Goal: Task Accomplishment & Management: Use online tool/utility

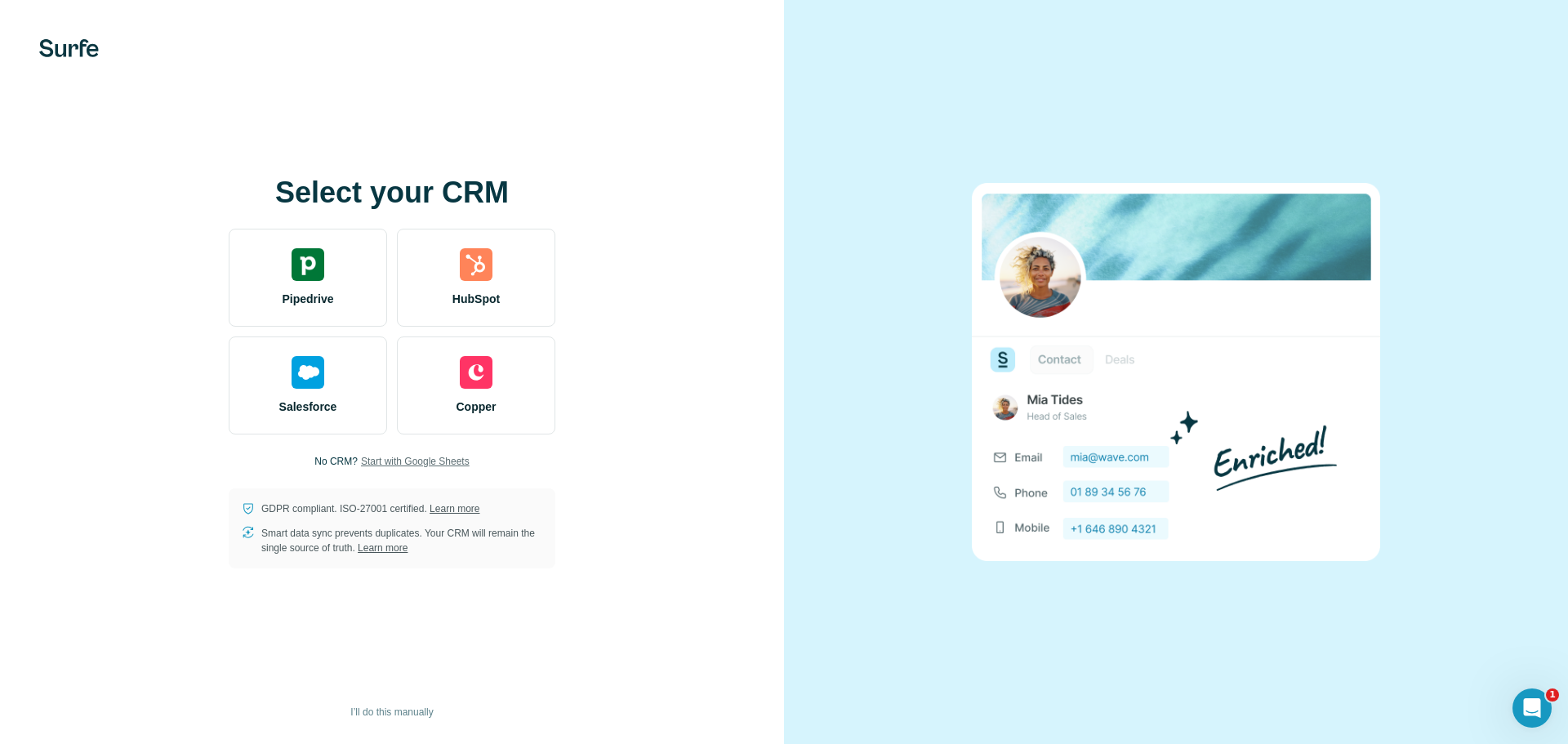
drag, startPoint x: 442, startPoint y: 458, endPoint x: 658, endPoint y: 381, distance: 229.3
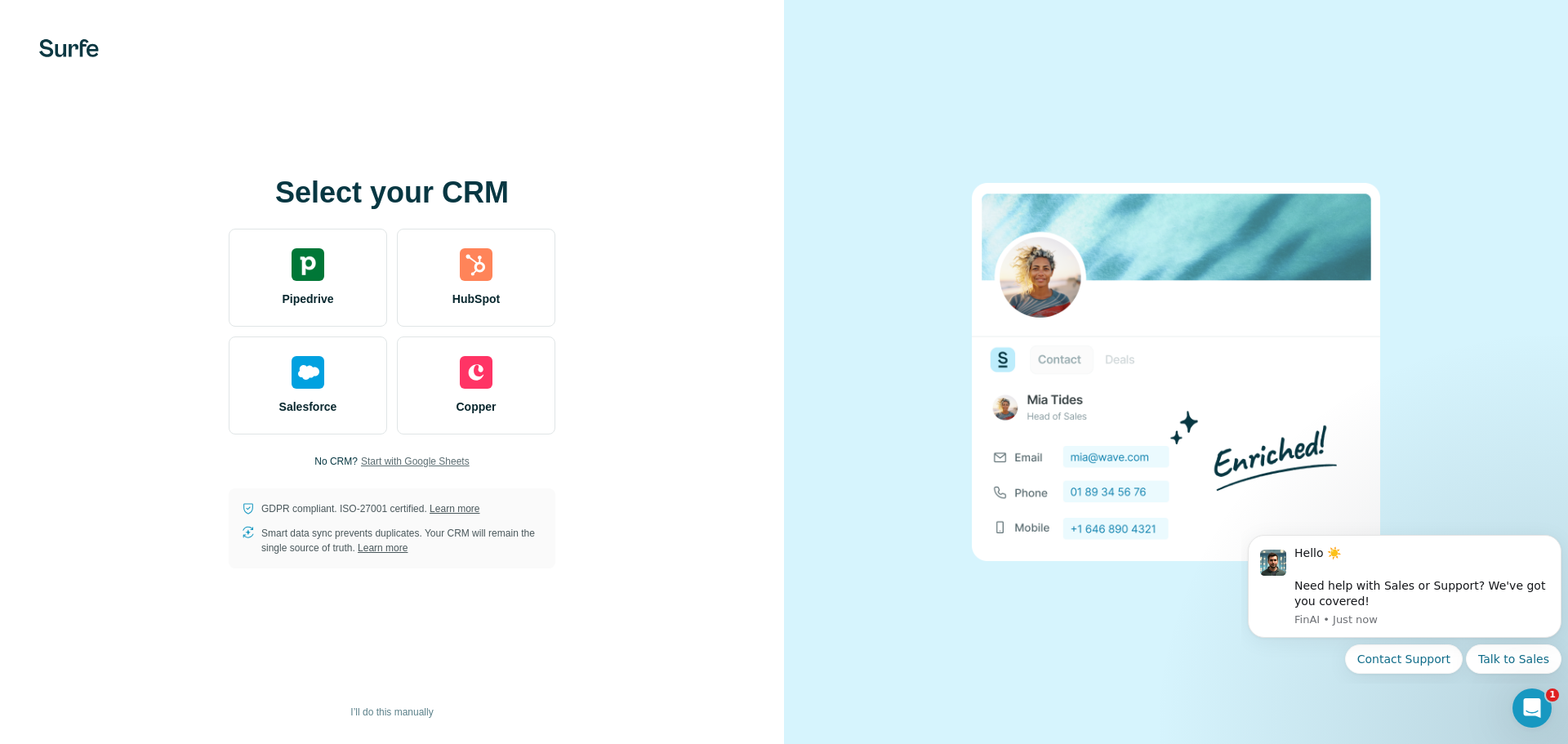
click at [425, 461] on span "Start with Google Sheets" at bounding box center [416, 462] width 109 height 15
click at [390, 710] on span "I’ll do this manually" at bounding box center [392, 712] width 83 height 15
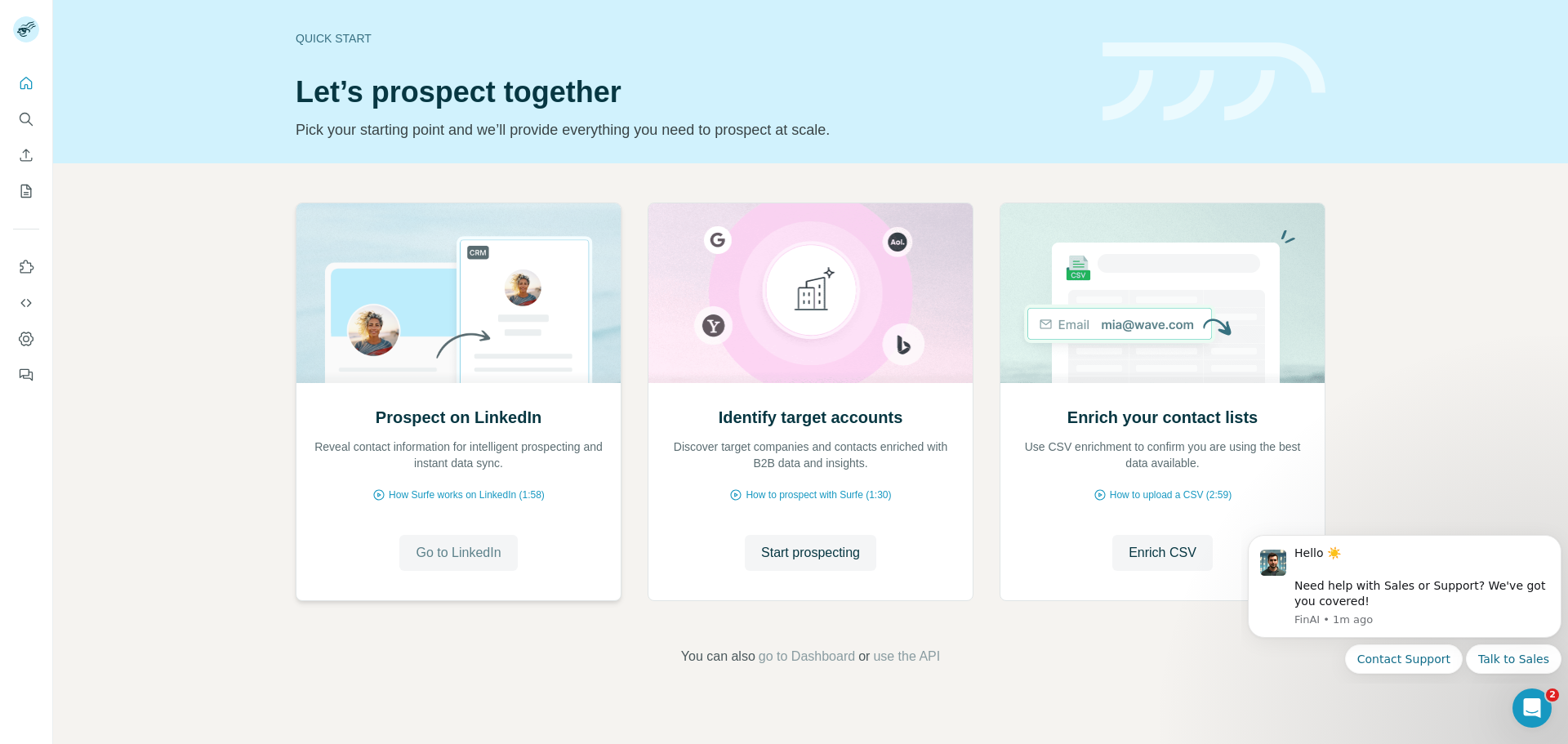
click at [487, 550] on span "Go to LinkedIn" at bounding box center [458, 553] width 85 height 19
click at [29, 122] on icon "Search" at bounding box center [27, 120] width 17 height 17
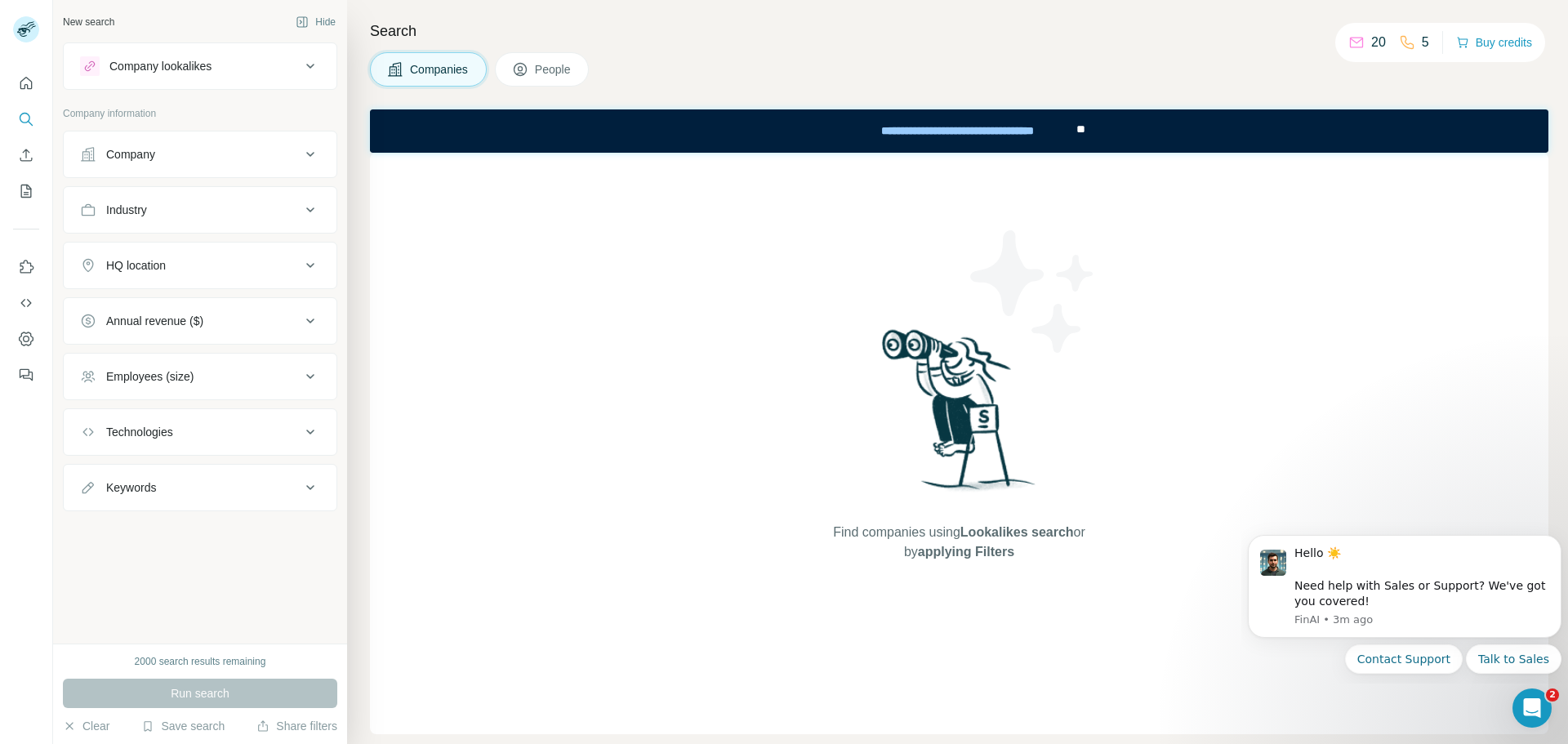
click at [305, 146] on icon at bounding box center [310, 154] width 19 height 19
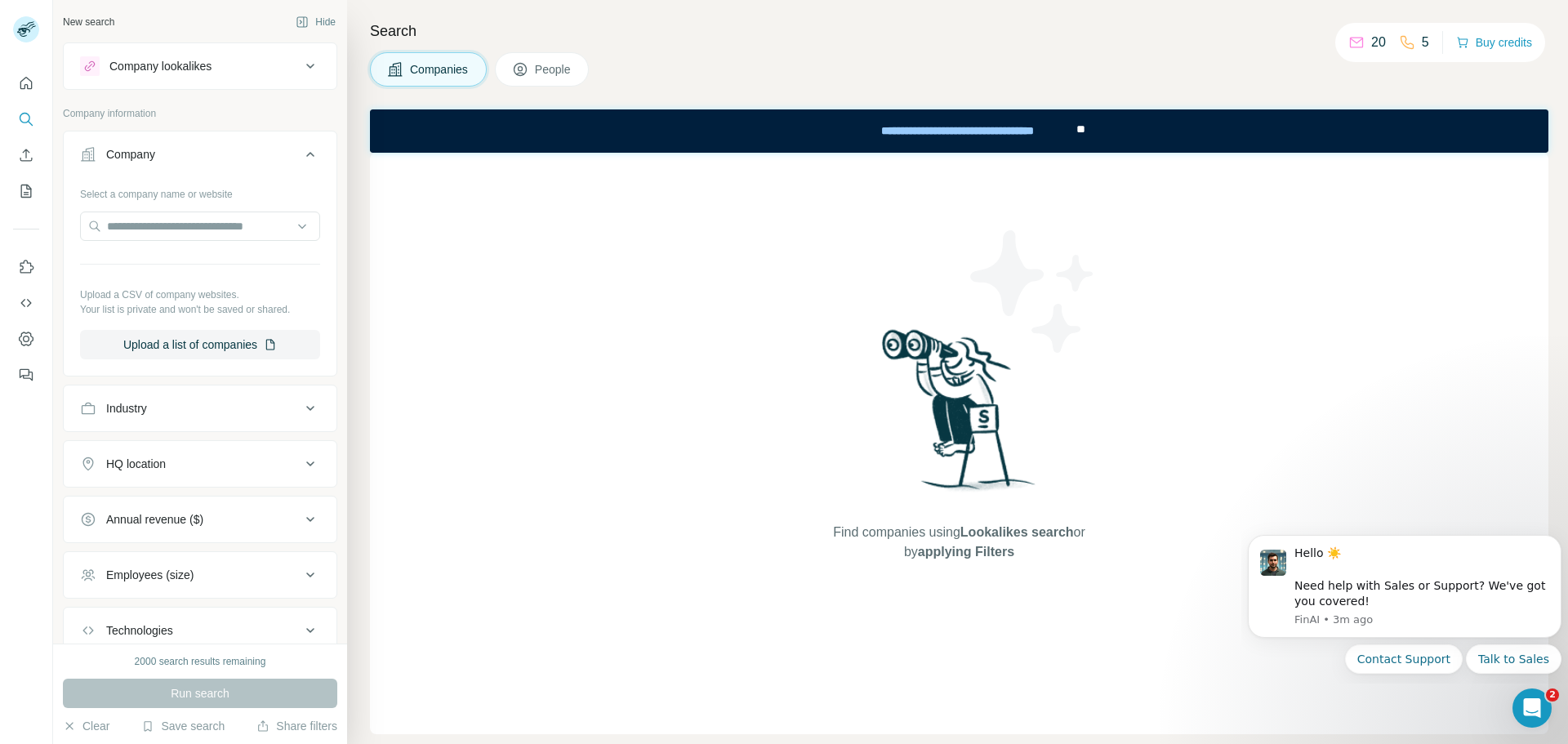
click at [305, 150] on icon at bounding box center [310, 154] width 19 height 19
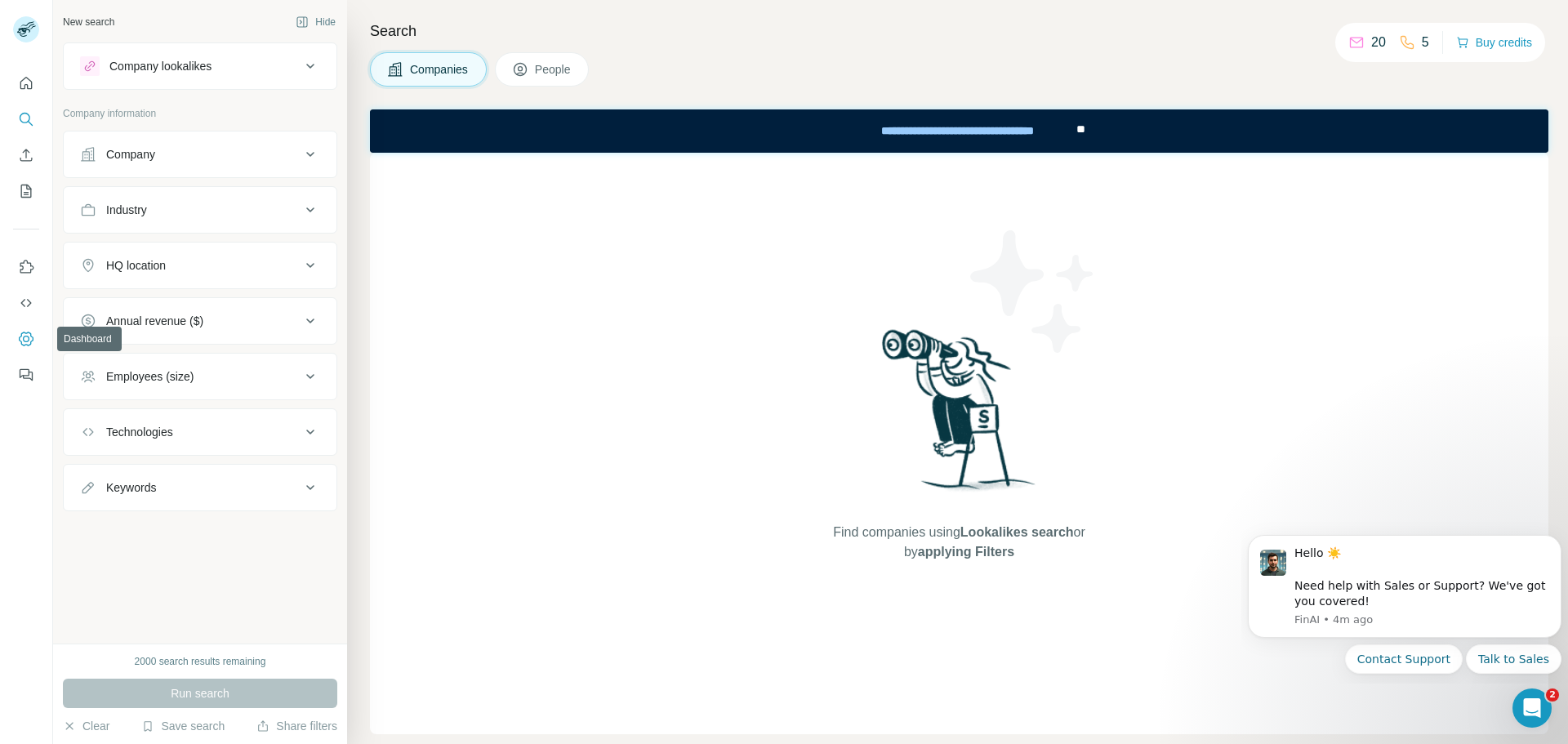
click at [20, 332] on icon "Dashboard" at bounding box center [27, 339] width 17 height 17
